Goal: Task Accomplishment & Management: Use online tool/utility

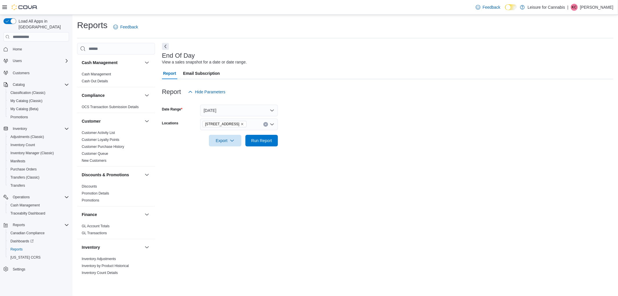
scroll to position [144, 0]
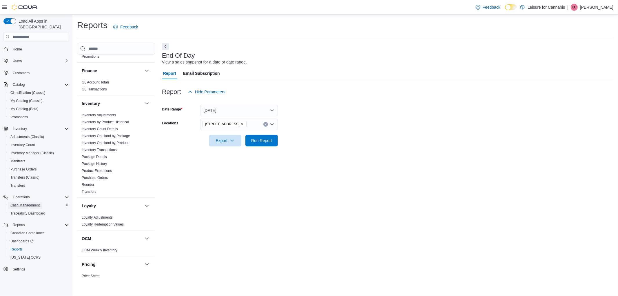
click at [42, 202] on link "Cash Management" at bounding box center [25, 205] width 34 height 7
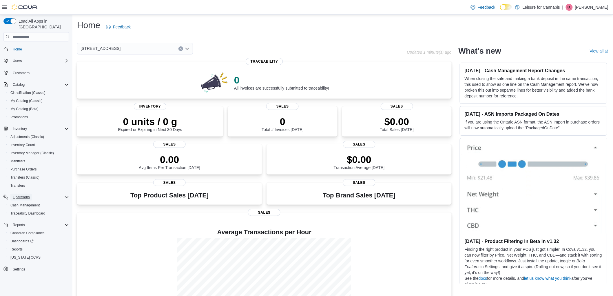
click at [26, 194] on span "Operations" at bounding box center [21, 197] width 17 height 7
click at [34, 194] on div "Operations" at bounding box center [39, 197] width 59 height 7
click at [36, 203] on span "Cash Management" at bounding box center [24, 205] width 29 height 5
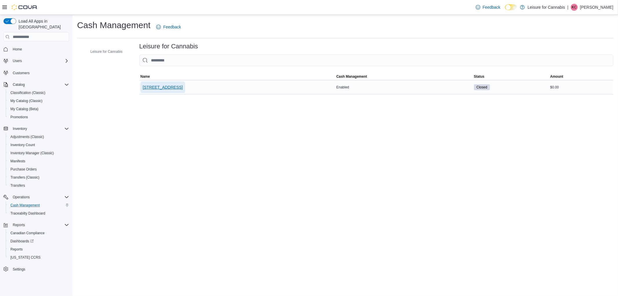
click at [170, 84] on span "[STREET_ADDRESS]" at bounding box center [163, 87] width 40 height 6
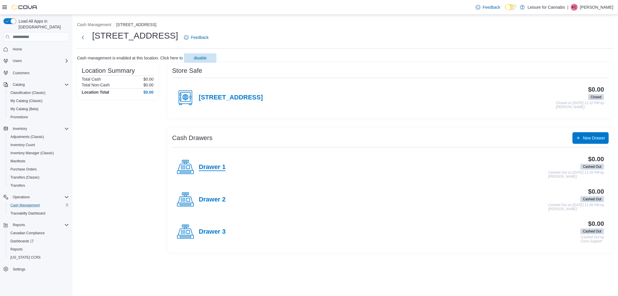
click at [215, 167] on h4 "Drawer 1" at bounding box center [212, 167] width 27 height 8
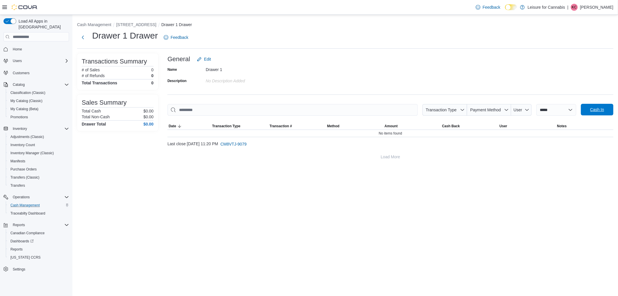
click at [597, 108] on span "Cash In" at bounding box center [597, 110] width 14 height 6
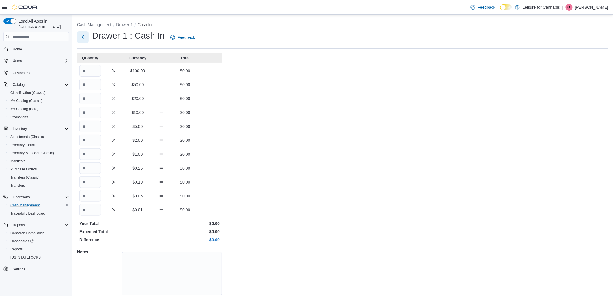
click at [83, 41] on button "Next" at bounding box center [83, 37] width 12 height 12
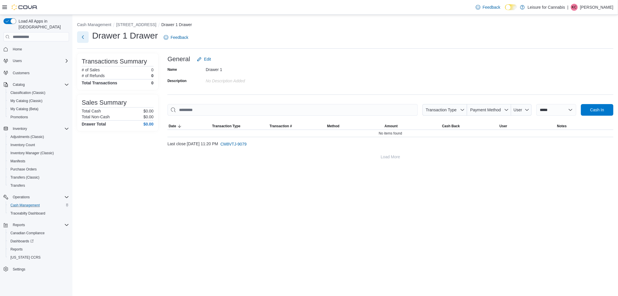
click at [83, 41] on button "Next" at bounding box center [83, 37] width 12 height 12
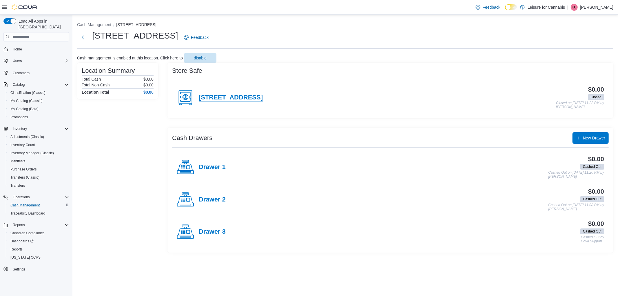
click at [206, 101] on h4 "[STREET_ADDRESS]" at bounding box center [231, 98] width 64 height 8
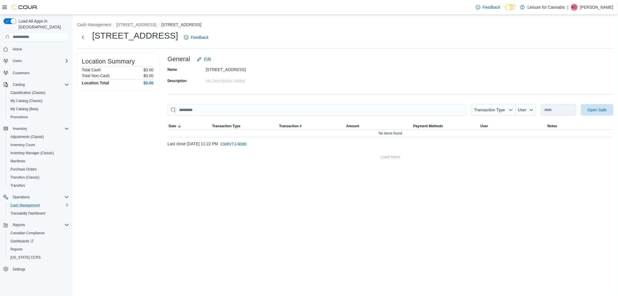
click at [589, 99] on div "**********" at bounding box center [391, 107] width 446 height 109
click at [594, 110] on span "Open Safe" at bounding box center [597, 110] width 19 height 6
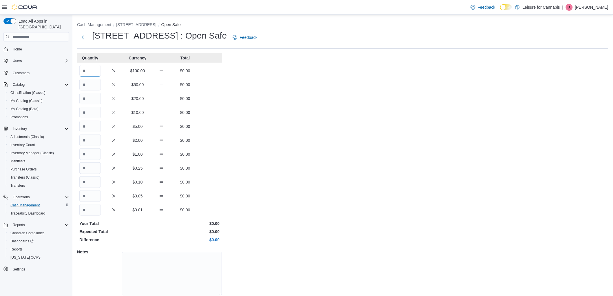
click at [88, 73] on input "Quantity" at bounding box center [89, 71] width 21 height 12
click at [93, 103] on input "Quantity" at bounding box center [89, 99] width 21 height 12
type input "*"
click at [91, 112] on input "Quantity" at bounding box center [89, 113] width 21 height 12
type input "*"
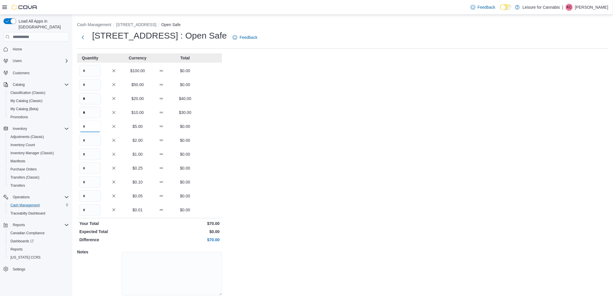
click at [88, 122] on input "Quantity" at bounding box center [89, 127] width 21 height 12
type input "**"
click at [90, 140] on input "Quantity" at bounding box center [89, 141] width 21 height 12
type input "*"
click at [89, 169] on input "Quantity" at bounding box center [89, 168] width 21 height 12
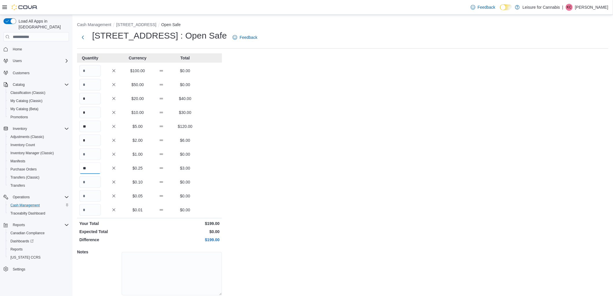
type input "**"
click at [98, 185] on input "Quantity" at bounding box center [89, 182] width 21 height 12
type input "**"
click at [94, 194] on input "Quantity" at bounding box center [89, 196] width 21 height 12
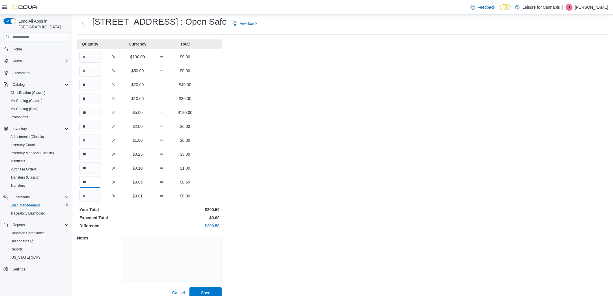
scroll to position [21, 0]
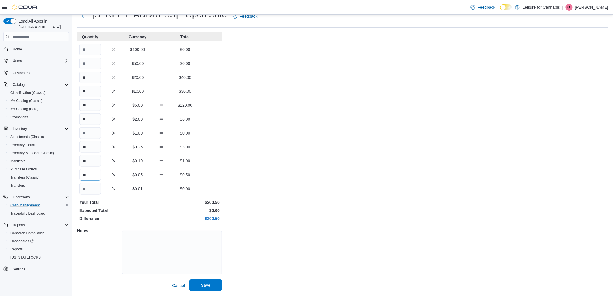
type input "**"
click at [217, 288] on span "Save" at bounding box center [206, 285] width 26 height 12
